Goal: Information Seeking & Learning: Learn about a topic

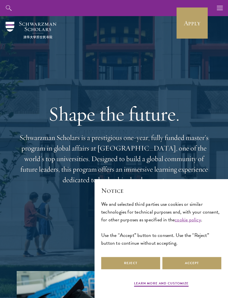
click at [221, 9] on icon "button" at bounding box center [220, 8] width 6 height 16
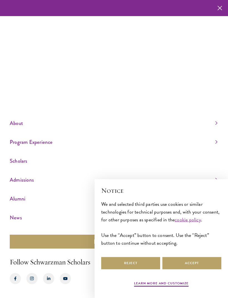
scroll to position [18, 0]
click at [17, 200] on link "Alumni" at bounding box center [114, 198] width 208 height 9
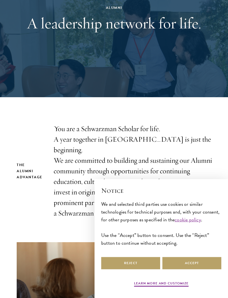
click at [212, 142] on section "The Alumni Advantage You are a Schwarzman Scholar for life. A year together in …" at bounding box center [114, 255] width 228 height 263
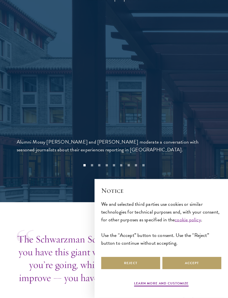
scroll to position [1357, 0]
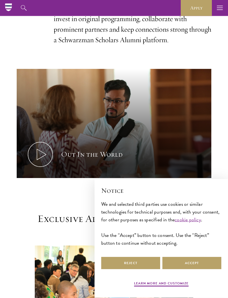
click at [221, 6] on icon "button" at bounding box center [220, 8] width 6 height 16
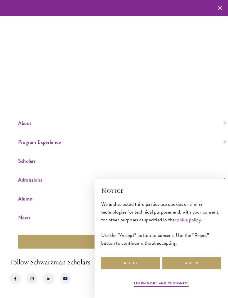
click at [44, 166] on link "Scholars" at bounding box center [122, 160] width 208 height 9
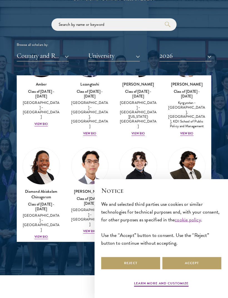
scroll to position [59, 0]
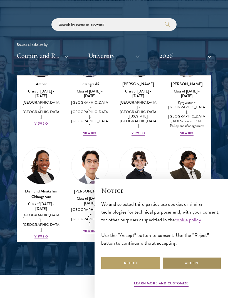
click at [210, 270] on button "Accept" at bounding box center [191, 263] width 59 height 13
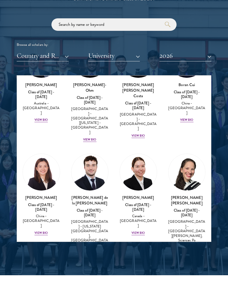
scroll to position [808, 0]
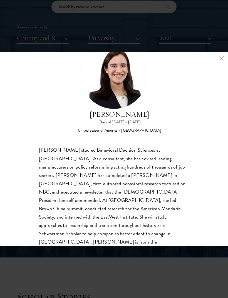
scroll to position [26, 0]
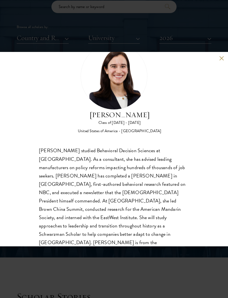
click at [214, 60] on div "[PERSON_NAME] Class of [DATE] - [DATE] [GEOGRAPHIC_DATA] - [GEOGRAPHIC_DATA] [P…" at bounding box center [114, 149] width 228 height 195
click at [225, 57] on div "[PERSON_NAME] Class of [DATE] - [DATE] [GEOGRAPHIC_DATA] - [GEOGRAPHIC_DATA] [P…" at bounding box center [114, 149] width 228 height 195
click at [218, 58] on div "[PERSON_NAME] Class of [DATE] - [DATE] [GEOGRAPHIC_DATA] - [GEOGRAPHIC_DATA] [P…" at bounding box center [114, 149] width 228 height 195
click at [220, 62] on div "[PERSON_NAME] Class of [DATE] - [DATE] [GEOGRAPHIC_DATA] - [GEOGRAPHIC_DATA] [P…" at bounding box center [114, 149] width 228 height 195
click at [223, 58] on button at bounding box center [221, 58] width 5 height 5
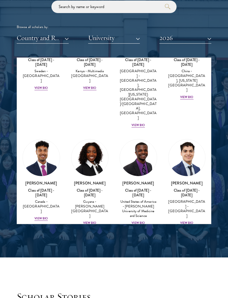
scroll to position [1192, 0]
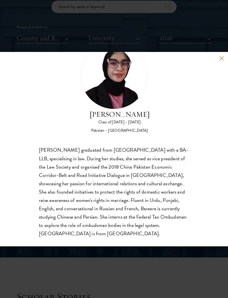
scroll to position [26, 0]
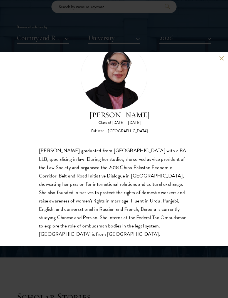
click at [223, 57] on button at bounding box center [221, 58] width 5 height 5
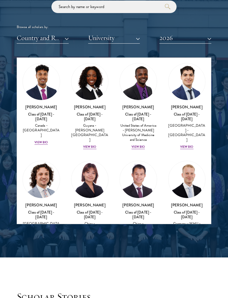
scroll to position [1223, 0]
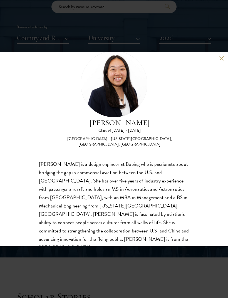
scroll to position [17, 0]
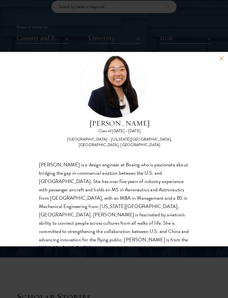
click at [217, 59] on div "[PERSON_NAME] Class of [DATE] - [DATE] [GEOGRAPHIC_DATA] - [US_STATE][GEOGRAPHI…" at bounding box center [114, 149] width 228 height 195
click at [223, 58] on button at bounding box center [221, 58] width 5 height 5
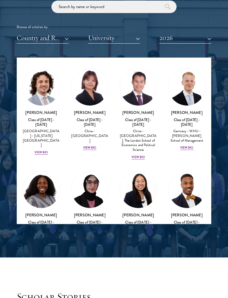
scroll to position [1317, 0]
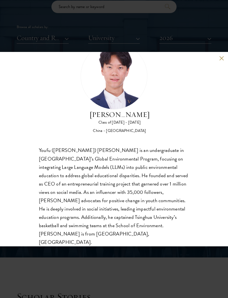
scroll to position [26, 0]
click at [217, 57] on div "[PERSON_NAME] Class of [DATE] - [DATE] [GEOGRAPHIC_DATA] - [GEOGRAPHIC_DATA] [P…" at bounding box center [114, 149] width 228 height 195
click at [219, 59] on button at bounding box center [221, 58] width 5 height 5
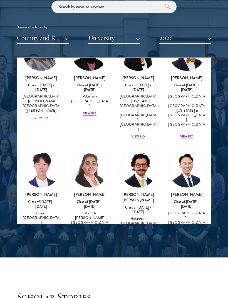
scroll to position [1453, 0]
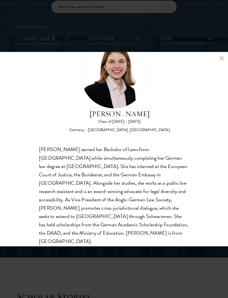
scroll to position [26, 0]
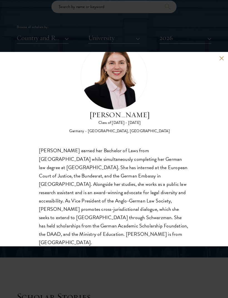
click at [220, 61] on button at bounding box center [221, 58] width 5 height 5
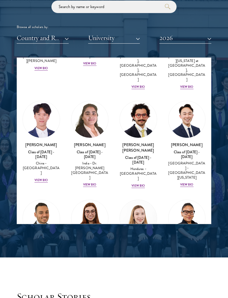
scroll to position [1510, 0]
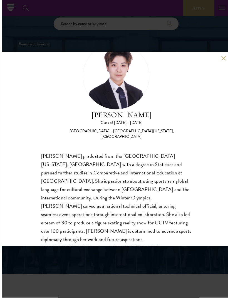
scroll to position [640, 0]
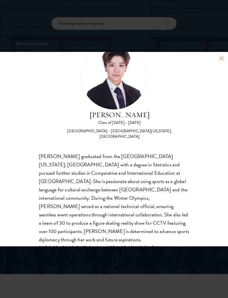
click at [216, 66] on div "[PERSON_NAME] Class of [DATE] - [DATE] [GEOGRAPHIC_DATA] - [GEOGRAPHIC_DATA][US…" at bounding box center [114, 149] width 228 height 195
click at [215, 64] on div "[PERSON_NAME] Class of [DATE] - [DATE] [GEOGRAPHIC_DATA] - [GEOGRAPHIC_DATA][US…" at bounding box center [114, 149] width 228 height 195
click at [220, 61] on button at bounding box center [221, 58] width 5 height 5
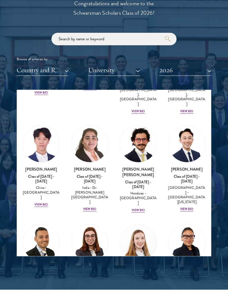
scroll to position [626, 0]
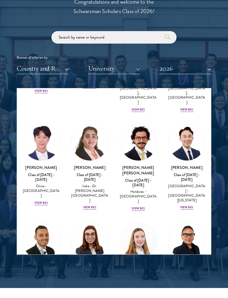
click at [210, 70] on button "2026" at bounding box center [185, 68] width 52 height 11
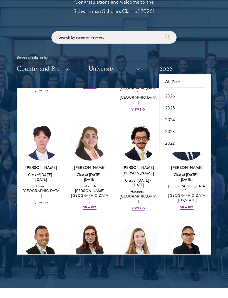
click at [185, 108] on button "2025" at bounding box center [185, 108] width 49 height 12
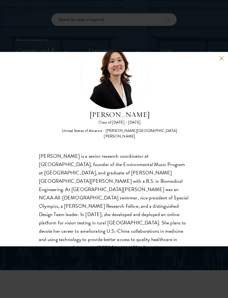
scroll to position [26, 0]
click at [221, 58] on button at bounding box center [221, 58] width 5 height 5
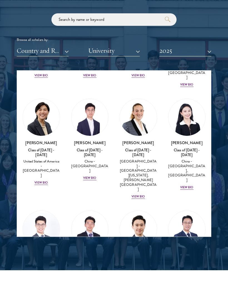
scroll to position [1588, 0]
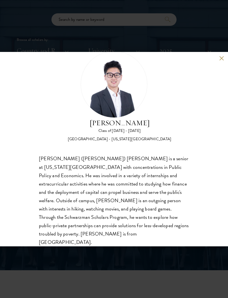
scroll to position [17, 0]
click at [223, 57] on button at bounding box center [221, 58] width 5 height 5
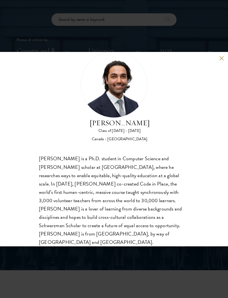
scroll to position [17, 0]
click at [218, 58] on div "[PERSON_NAME] Class of [DATE] - [DATE] [GEOGRAPHIC_DATA] - [GEOGRAPHIC_DATA] [P…" at bounding box center [114, 149] width 228 height 195
click at [218, 59] on div "[PERSON_NAME] Class of [DATE] - [DATE] [GEOGRAPHIC_DATA] - [GEOGRAPHIC_DATA] [P…" at bounding box center [114, 149] width 228 height 195
click at [219, 63] on div "[PERSON_NAME] Class of [DATE] - [DATE] [GEOGRAPHIC_DATA] - [GEOGRAPHIC_DATA] [P…" at bounding box center [114, 149] width 228 height 195
click at [223, 61] on button at bounding box center [221, 58] width 5 height 5
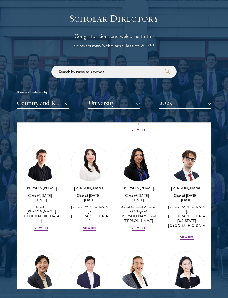
scroll to position [1495, 0]
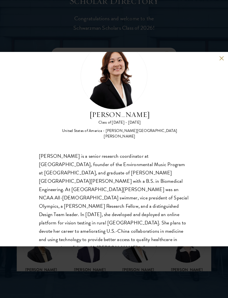
scroll to position [26, 0]
click at [221, 59] on button at bounding box center [221, 58] width 5 height 5
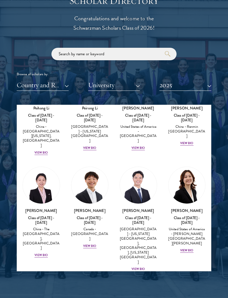
scroll to position [1777, 0]
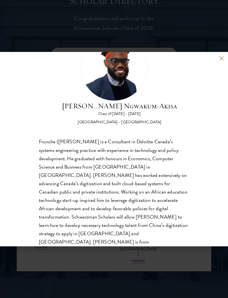
scroll to position [34, 0]
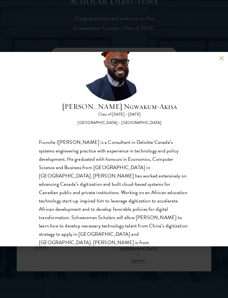
click at [218, 62] on div "[PERSON_NAME] Ngwakum-[GEOGRAPHIC_DATA] Class of [DATE] - [DATE] [GEOGRAPHIC_DA…" at bounding box center [114, 149] width 228 height 195
click at [220, 60] on button at bounding box center [221, 58] width 5 height 5
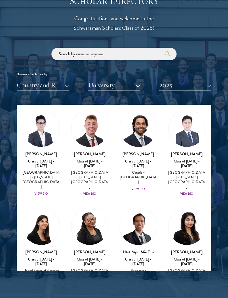
scroll to position [1944, 0]
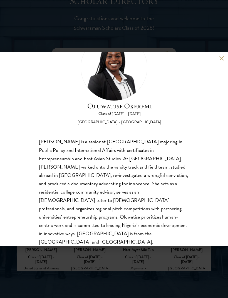
scroll to position [34, 0]
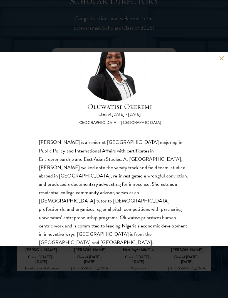
click at [221, 59] on button at bounding box center [221, 58] width 5 height 5
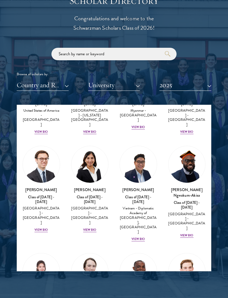
scroll to position [2107, 0]
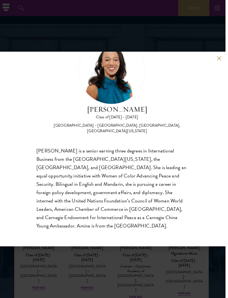
scroll to position [561, 0]
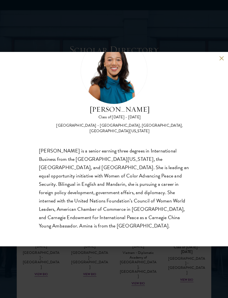
click at [224, 65] on div "[PERSON_NAME] Class of [DATE] - [DATE] [GEOGRAPHIC_DATA] - [GEOGRAPHIC_DATA], […" at bounding box center [114, 149] width 228 height 195
click at [221, 61] on button at bounding box center [221, 58] width 5 height 5
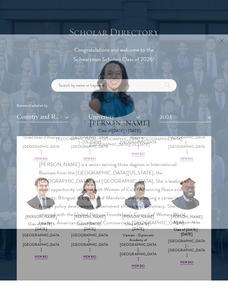
scroll to position [579, 0]
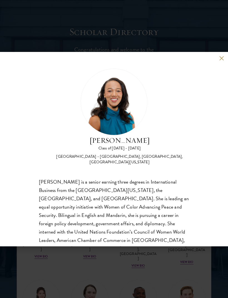
click at [217, 56] on div "[PERSON_NAME] Class of [DATE] - [DATE] [GEOGRAPHIC_DATA] - [GEOGRAPHIC_DATA], […" at bounding box center [114, 149] width 228 height 195
click at [219, 61] on button at bounding box center [221, 58] width 5 height 5
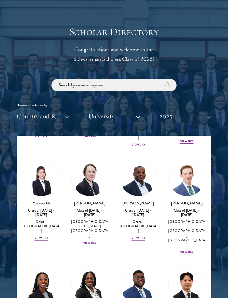
scroll to position [2238, 0]
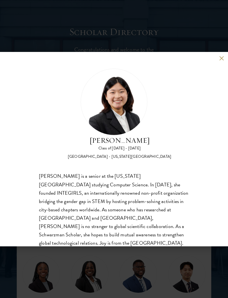
click at [223, 57] on button at bounding box center [221, 58] width 5 height 5
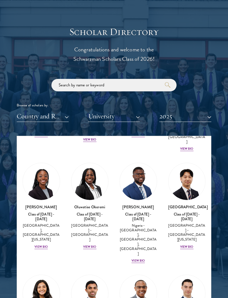
scroll to position [2339, 0]
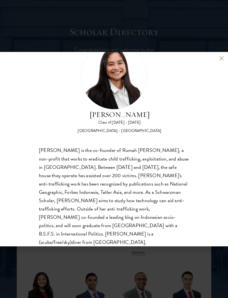
scroll to position [26, 0]
click at [219, 58] on button at bounding box center [221, 58] width 5 height 5
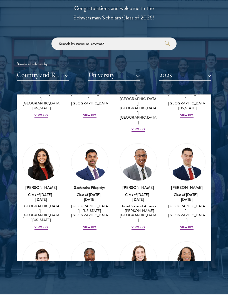
scroll to position [2424, 0]
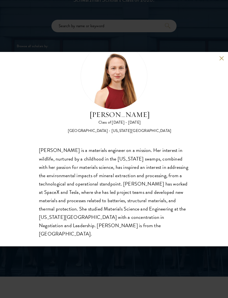
scroll to position [26, 0]
click at [220, 61] on div "[PERSON_NAME] Class of [DATE] - [DATE] [GEOGRAPHIC_DATA] - [US_STATE][GEOGRAPHI…" at bounding box center [114, 149] width 228 height 195
click at [221, 60] on button at bounding box center [221, 58] width 5 height 5
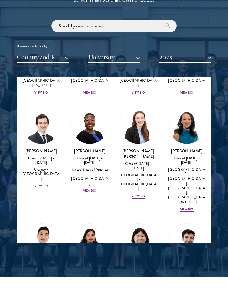
scroll to position [2540, 0]
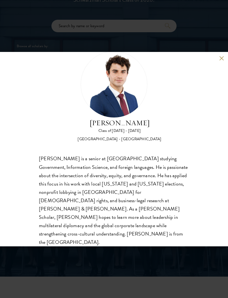
scroll to position [17, 0]
click at [218, 62] on div "[PERSON_NAME] Class of [DATE] - [DATE] [GEOGRAPHIC_DATA] - [GEOGRAPHIC_DATA] [P…" at bounding box center [114, 149] width 228 height 195
click at [221, 58] on button at bounding box center [221, 58] width 5 height 5
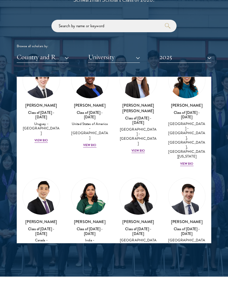
scroll to position [2585, 0]
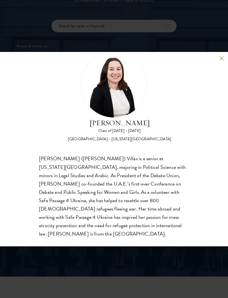
scroll to position [17, 0]
click at [219, 58] on button at bounding box center [221, 58] width 5 height 5
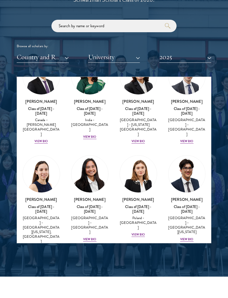
scroll to position [2705, 0]
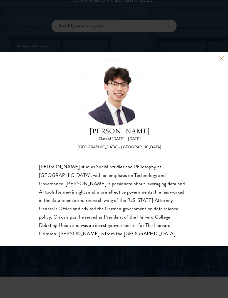
scroll to position [9, 0]
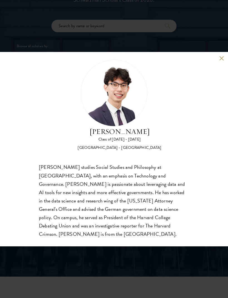
click at [221, 61] on button at bounding box center [221, 58] width 5 height 5
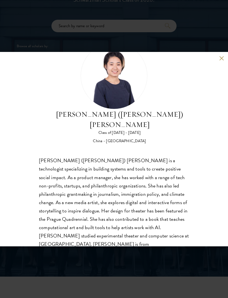
scroll to position [26, 0]
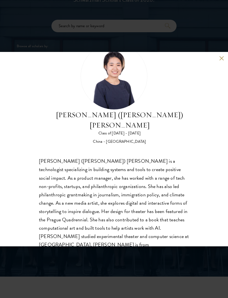
click at [221, 56] on button at bounding box center [221, 58] width 5 height 5
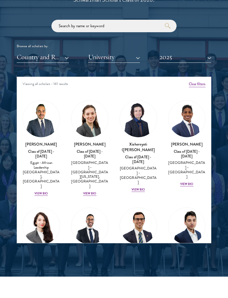
click at [51, 58] on button "Country and Region" at bounding box center [43, 56] width 52 height 11
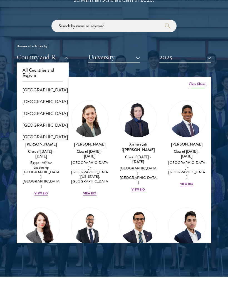
click at [36, 69] on button "All Countries and Regions" at bounding box center [42, 72] width 49 height 17
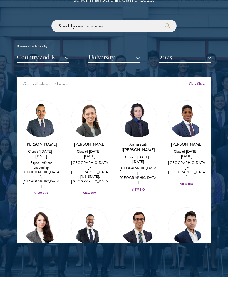
click at [100, 54] on button "University" at bounding box center [114, 56] width 52 height 11
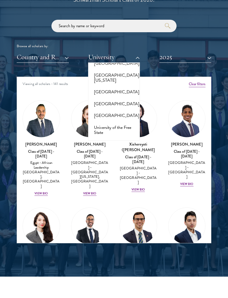
scroll to position [6407, 0]
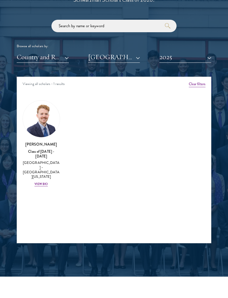
click at [196, 54] on button "2025" at bounding box center [185, 56] width 52 height 11
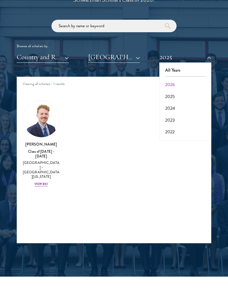
click at [188, 70] on button "All Years" at bounding box center [185, 70] width 49 height 12
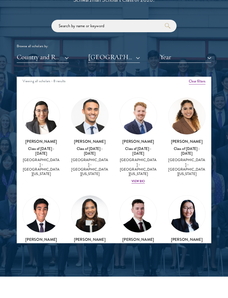
scroll to position [3, 0]
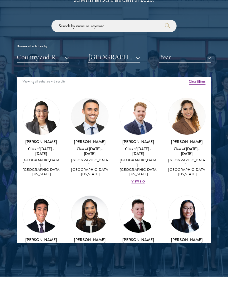
click at [131, 150] on div "Class of [DATE] - [DATE]" at bounding box center [139, 151] width 38 height 9
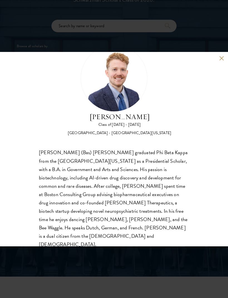
scroll to position [23, 0]
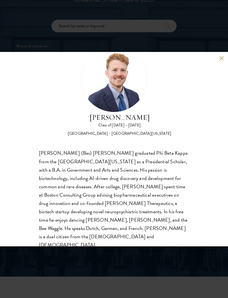
click at [91, 264] on div "[PERSON_NAME] Class of [DATE] - [DATE] [GEOGRAPHIC_DATA] - [GEOGRAPHIC_DATA][US…" at bounding box center [114, 149] width 228 height 298
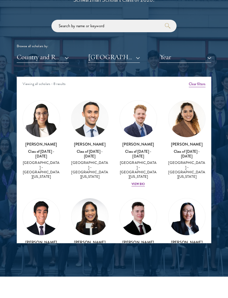
click at [146, 118] on img at bounding box center [138, 119] width 37 height 37
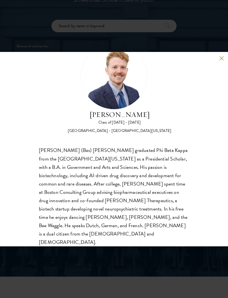
scroll to position [26, 0]
click at [225, 54] on div "[PERSON_NAME] Class of [DATE] - [DATE] [GEOGRAPHIC_DATA] - [GEOGRAPHIC_DATA][US…" at bounding box center [114, 149] width 228 height 195
click at [226, 60] on div "[PERSON_NAME] Class of [DATE] - [DATE] [GEOGRAPHIC_DATA] - [GEOGRAPHIC_DATA][US…" at bounding box center [114, 149] width 228 height 195
click at [223, 60] on button at bounding box center [221, 58] width 5 height 5
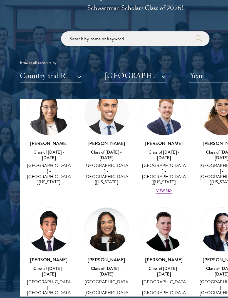
scroll to position [600, 0]
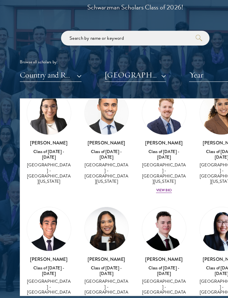
click at [36, 248] on h3 "[PERSON_NAME]" at bounding box center [42, 251] width 38 height 6
click at [30, 267] on div "[GEOGRAPHIC_DATA] - [GEOGRAPHIC_DATA][US_STATE]" at bounding box center [42, 276] width 38 height 19
click at [43, 206] on img at bounding box center [41, 224] width 37 height 37
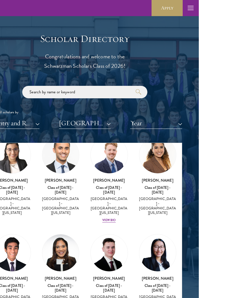
scroll to position [580, 0]
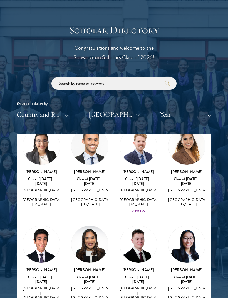
click at [194, 231] on img at bounding box center [186, 244] width 37 height 37
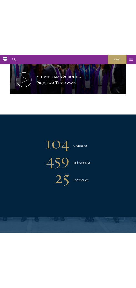
scroll to position [201, 0]
